Goal: Find specific page/section: Find specific page/section

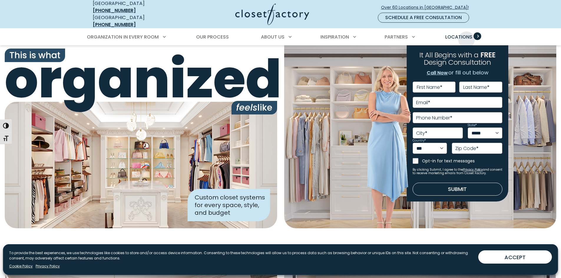
click at [467, 35] on span "Locations" at bounding box center [459, 37] width 27 height 7
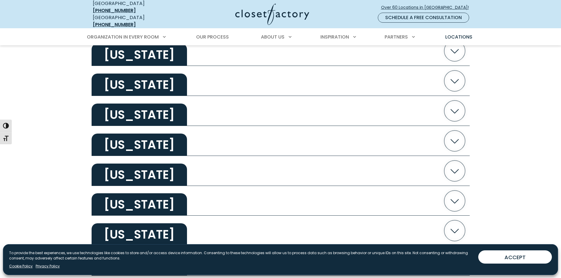
scroll to position [236, 0]
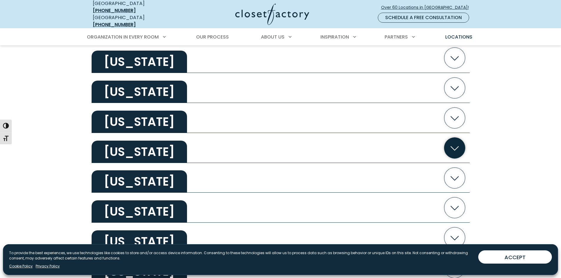
click at [141, 144] on h2 "[US_STATE]" at bounding box center [139, 152] width 95 height 22
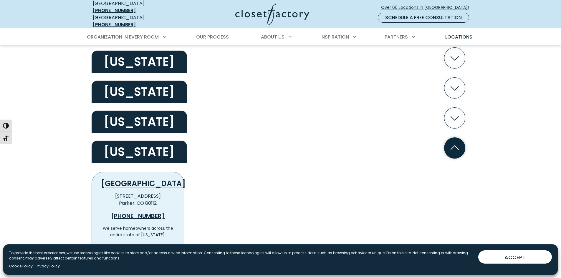
scroll to position [324, 0]
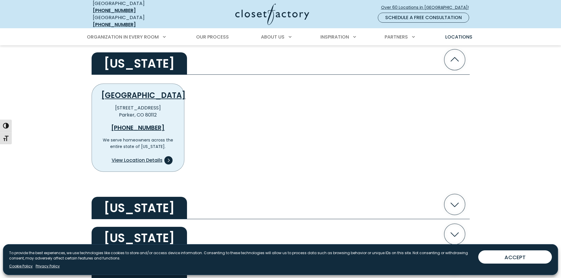
click at [150, 157] on span "View Location Details" at bounding box center [137, 160] width 51 height 7
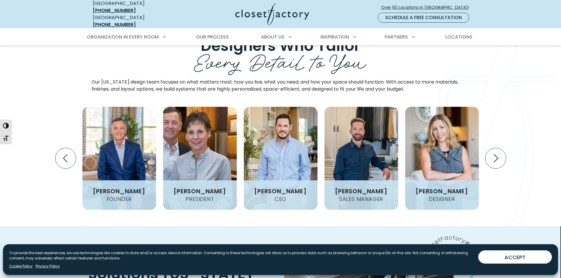
scroll to position [737, 0]
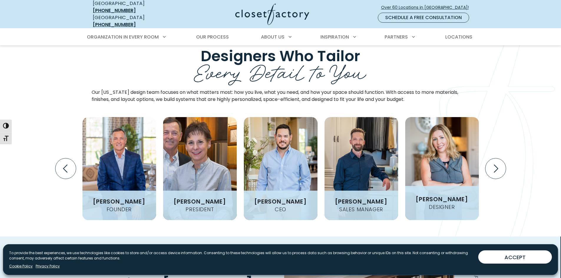
click at [432, 197] on h3 "[PERSON_NAME]" at bounding box center [441, 200] width 57 height 6
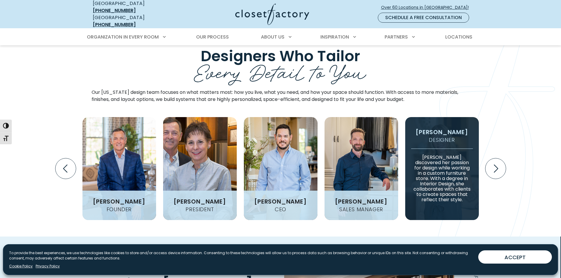
click at [438, 129] on h3 "[PERSON_NAME]" at bounding box center [441, 132] width 57 height 6
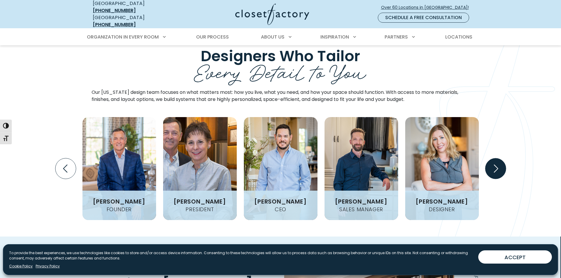
click at [498, 159] on icon "Next slide" at bounding box center [495, 169] width 21 height 21
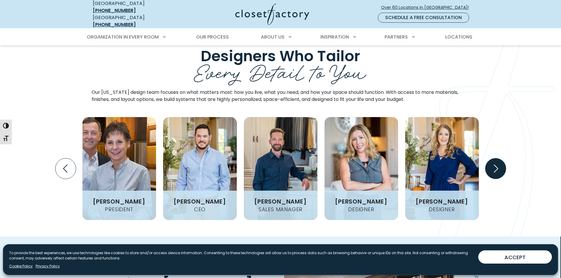
click at [498, 159] on icon "Next slide" at bounding box center [495, 169] width 21 height 21
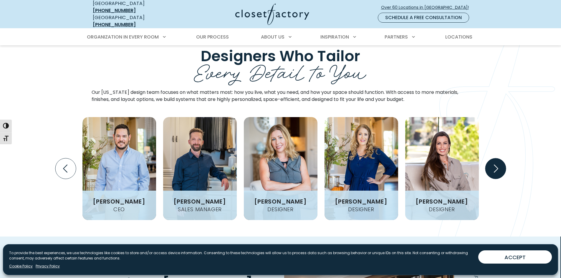
click at [498, 159] on icon "Next slide" at bounding box center [495, 169] width 21 height 21
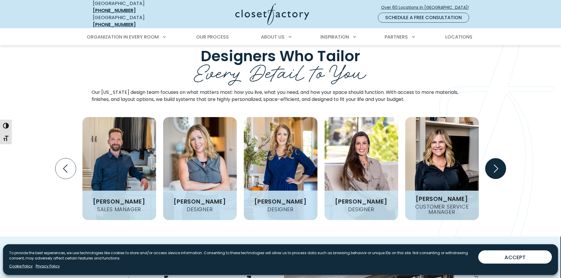
click at [498, 159] on icon "Next slide" at bounding box center [495, 169] width 21 height 21
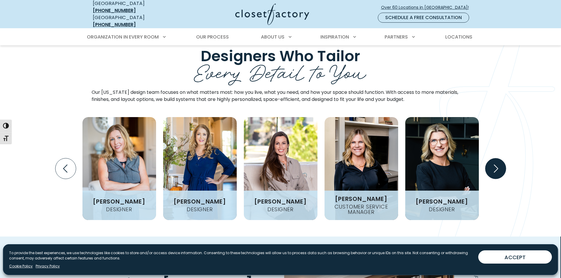
click at [498, 159] on icon "Next slide" at bounding box center [495, 169] width 21 height 21
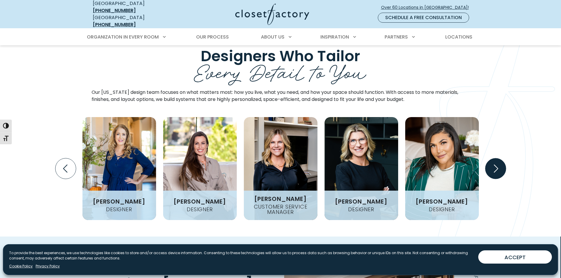
click at [498, 159] on icon "Next slide" at bounding box center [495, 169] width 21 height 21
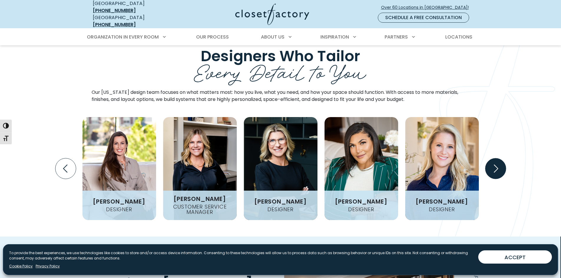
click at [498, 159] on icon "Next slide" at bounding box center [495, 169] width 21 height 21
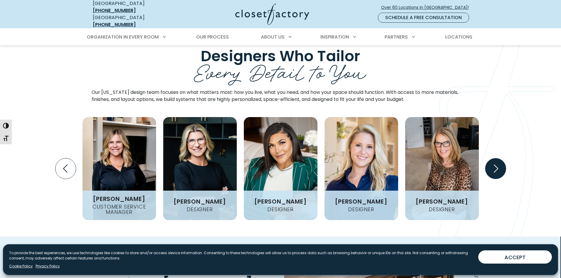
click at [498, 159] on icon "Next slide" at bounding box center [495, 169] width 21 height 21
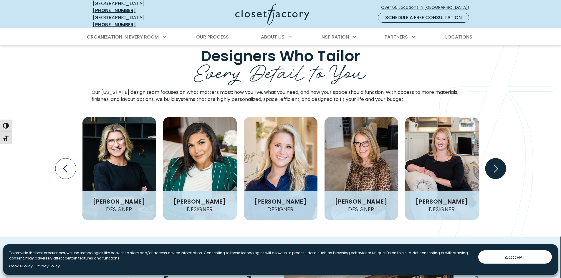
click at [500, 159] on icon "Next slide" at bounding box center [495, 169] width 21 height 21
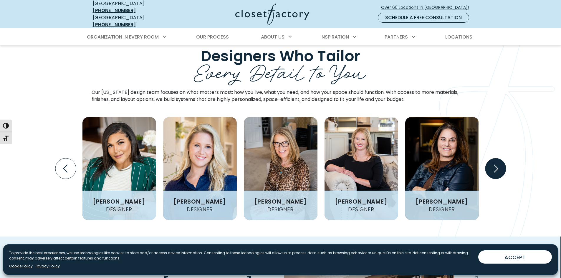
click at [500, 159] on icon "Next slide" at bounding box center [495, 169] width 21 height 21
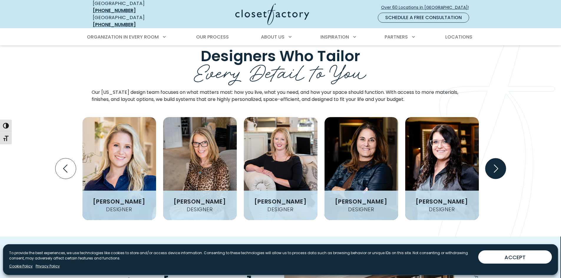
click at [500, 159] on icon "Next slide" at bounding box center [495, 169] width 21 height 21
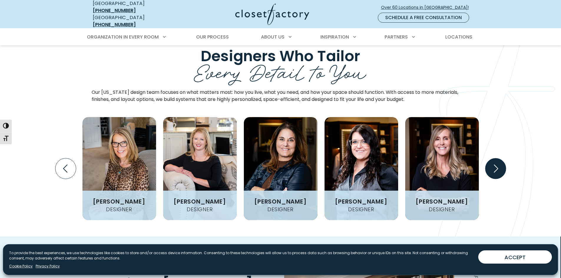
click at [500, 159] on icon "Next slide" at bounding box center [495, 169] width 21 height 21
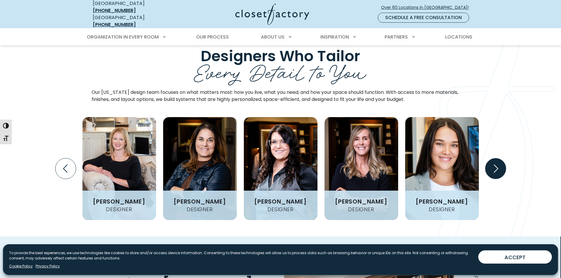
click at [500, 159] on icon "Next slide" at bounding box center [495, 169] width 21 height 21
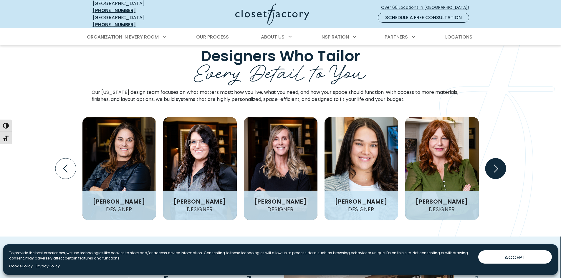
click at [500, 159] on icon "Next slide" at bounding box center [495, 169] width 21 height 21
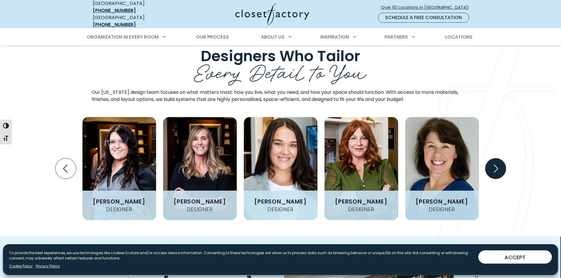
click at [500, 159] on icon "Next slide" at bounding box center [495, 169] width 21 height 21
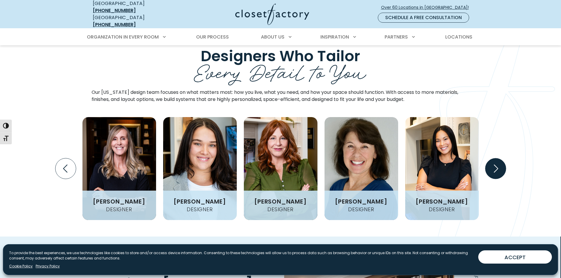
click at [500, 159] on icon "Next slide" at bounding box center [495, 169] width 21 height 21
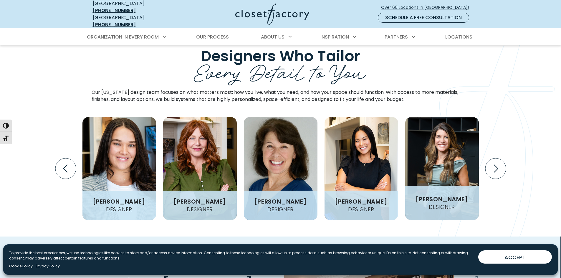
click at [450, 158] on img "Design Experts Gallery" at bounding box center [442, 168] width 74 height 103
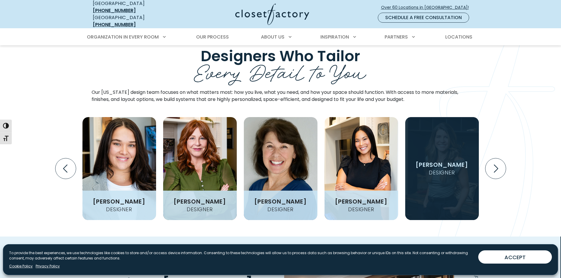
click at [440, 162] on h3 "[PERSON_NAME]" at bounding box center [441, 165] width 57 height 6
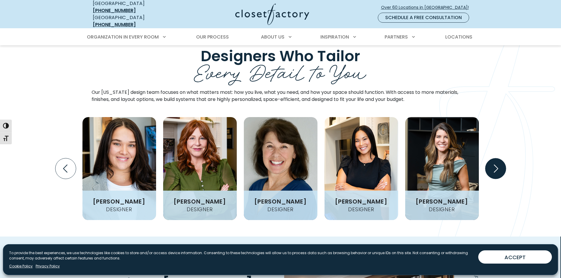
click at [494, 159] on icon "Next slide" at bounding box center [495, 169] width 21 height 21
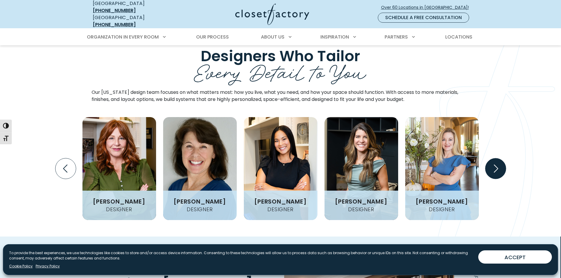
click at [494, 159] on icon "Next slide" at bounding box center [495, 169] width 21 height 21
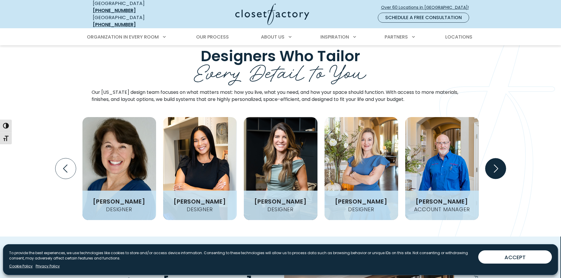
click at [494, 159] on icon "Next slide" at bounding box center [495, 169] width 21 height 21
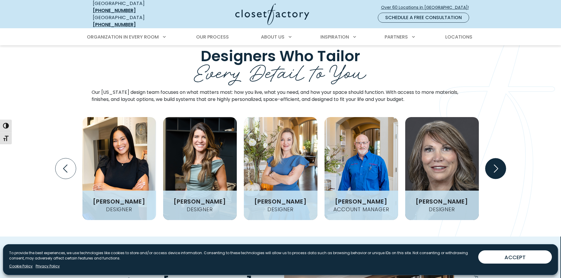
click at [494, 159] on icon "Next slide" at bounding box center [495, 169] width 21 height 21
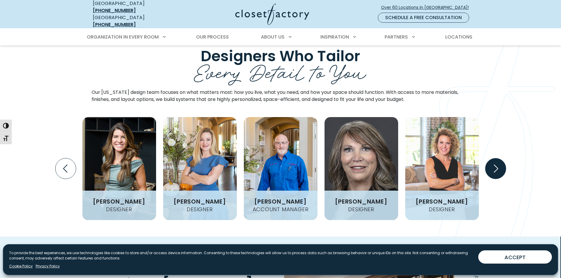
click at [494, 159] on icon "Next slide" at bounding box center [495, 169] width 21 height 21
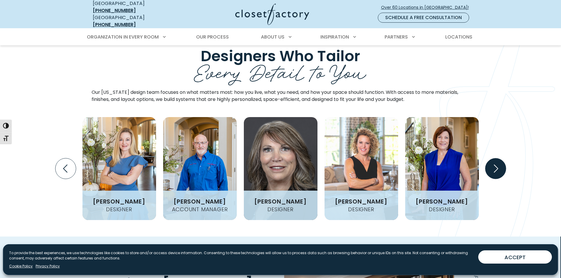
click at [494, 159] on icon "Next slide" at bounding box center [495, 169] width 21 height 21
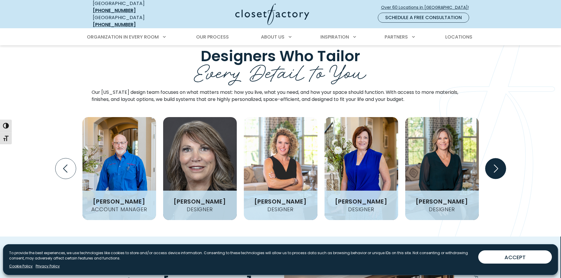
click at [494, 159] on icon "Next slide" at bounding box center [495, 169] width 21 height 21
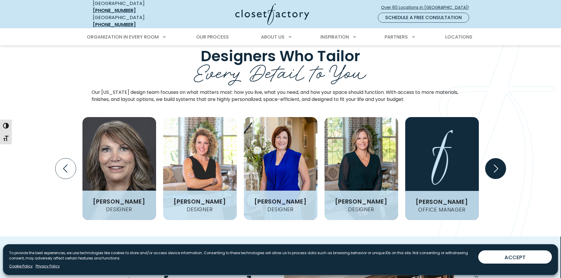
click at [494, 159] on icon "Next slide" at bounding box center [495, 169] width 21 height 21
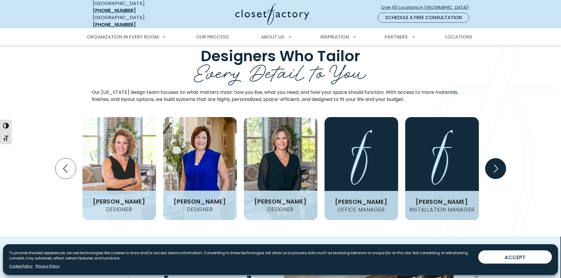
click at [494, 159] on icon "Next slide" at bounding box center [495, 169] width 21 height 21
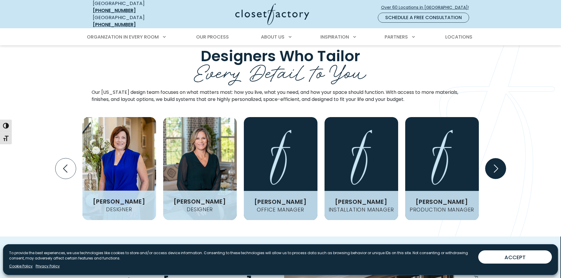
click at [494, 159] on icon "Next slide" at bounding box center [495, 169] width 21 height 21
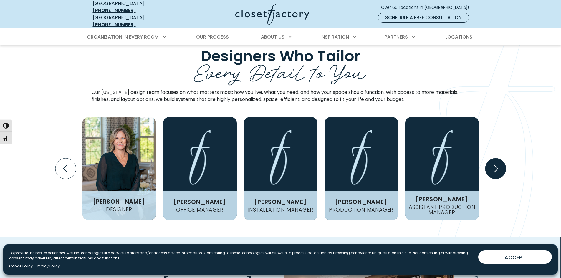
click at [494, 159] on icon "Next slide" at bounding box center [495, 169] width 21 height 21
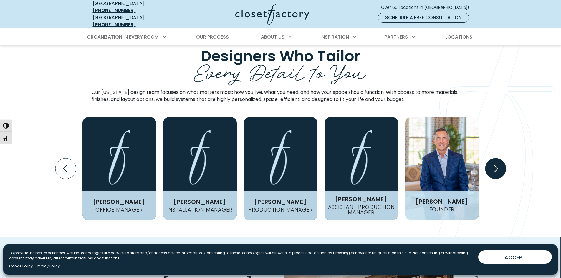
click at [494, 159] on icon "Next slide" at bounding box center [495, 169] width 21 height 21
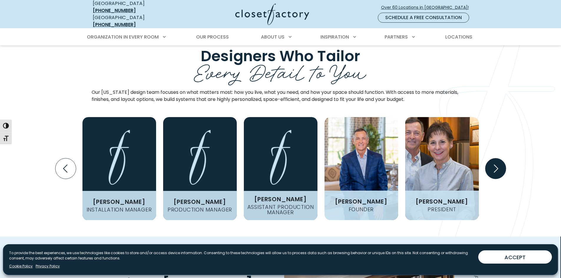
click at [494, 159] on icon "Next slide" at bounding box center [495, 169] width 21 height 21
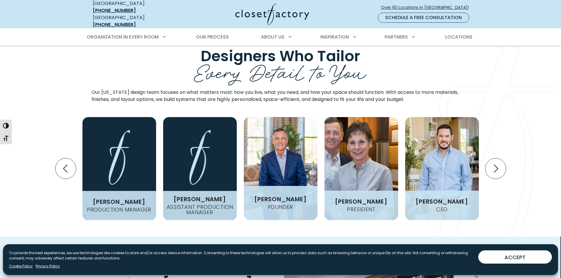
click at [287, 152] on img "Design Experts Gallery" at bounding box center [281, 168] width 74 height 103
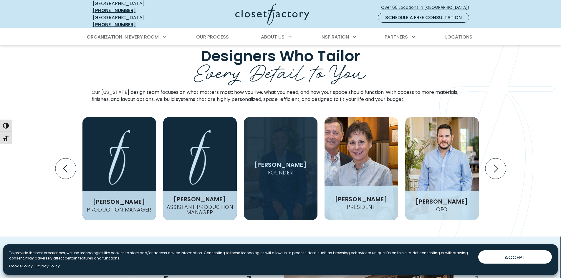
click at [347, 152] on img "Design Experts Gallery" at bounding box center [362, 168] width 74 height 103
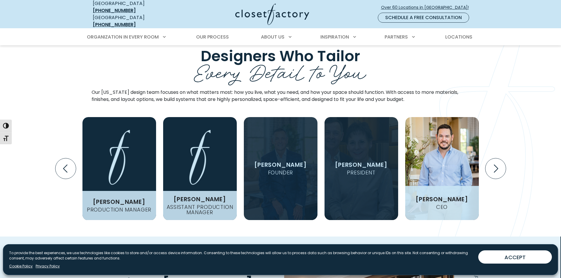
click at [432, 154] on img "Design Experts Gallery" at bounding box center [442, 168] width 74 height 103
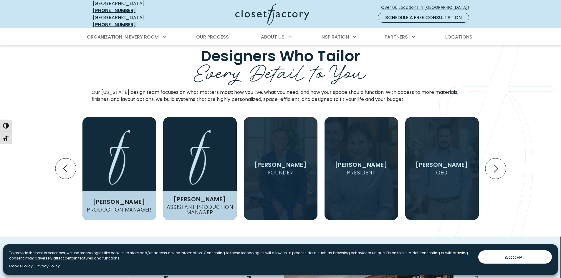
click at [432, 162] on h3 "[PERSON_NAME]" at bounding box center [441, 165] width 57 height 6
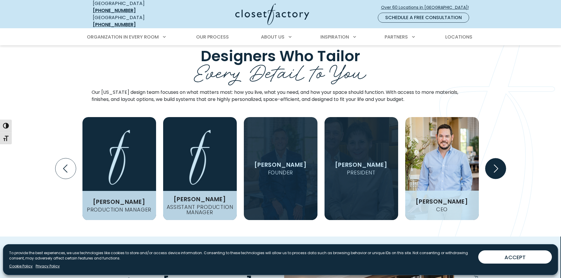
click at [497, 159] on icon "Next slide" at bounding box center [495, 169] width 21 height 21
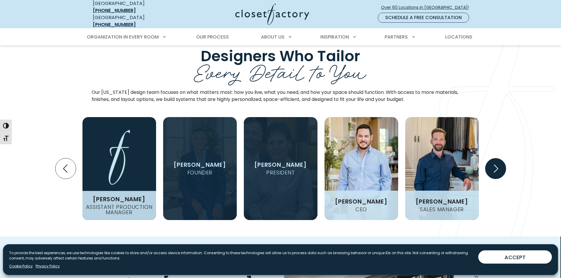
click at [497, 159] on icon "Next slide" at bounding box center [495, 169] width 21 height 21
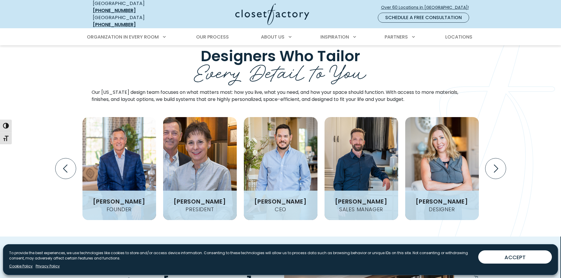
click at [377, 152] on img "Design Experts Gallery" at bounding box center [362, 168] width 74 height 103
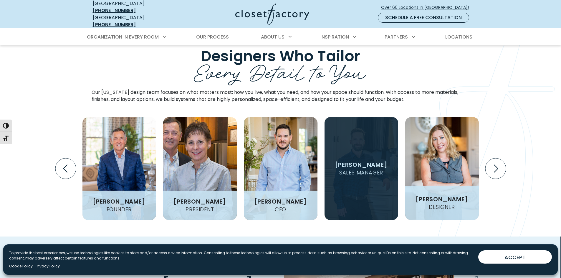
click at [435, 156] on img "Design Experts Gallery" at bounding box center [442, 168] width 74 height 103
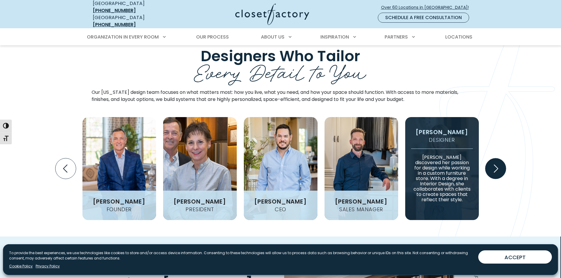
click at [496, 159] on icon "Next slide" at bounding box center [495, 169] width 21 height 21
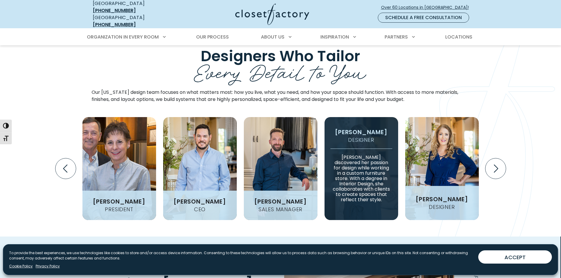
click at [441, 155] on img "Design Experts Gallery" at bounding box center [442, 168] width 74 height 103
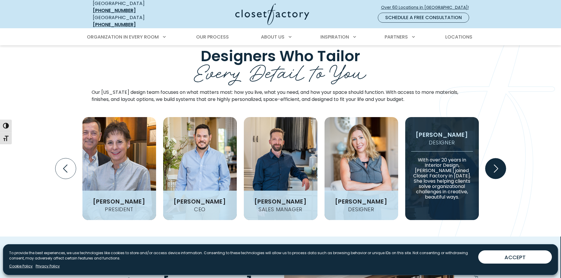
click at [490, 162] on icon "Next slide" at bounding box center [495, 169] width 21 height 21
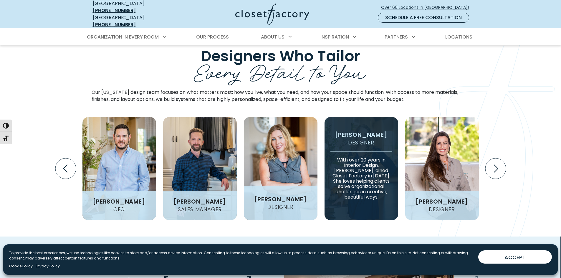
click at [273, 151] on img "Design Experts Gallery" at bounding box center [281, 168] width 74 height 103
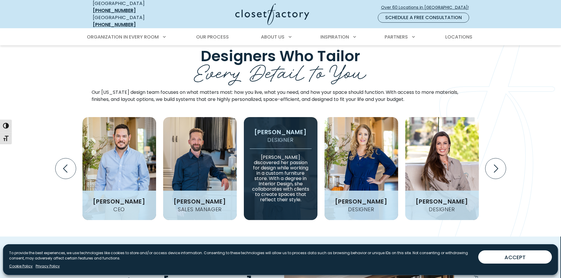
click at [273, 151] on p "[PERSON_NAME] discovered her passion for design while working in a custom furni…" at bounding box center [281, 176] width 62 height 54
